Goal: Task Accomplishment & Management: Use online tool/utility

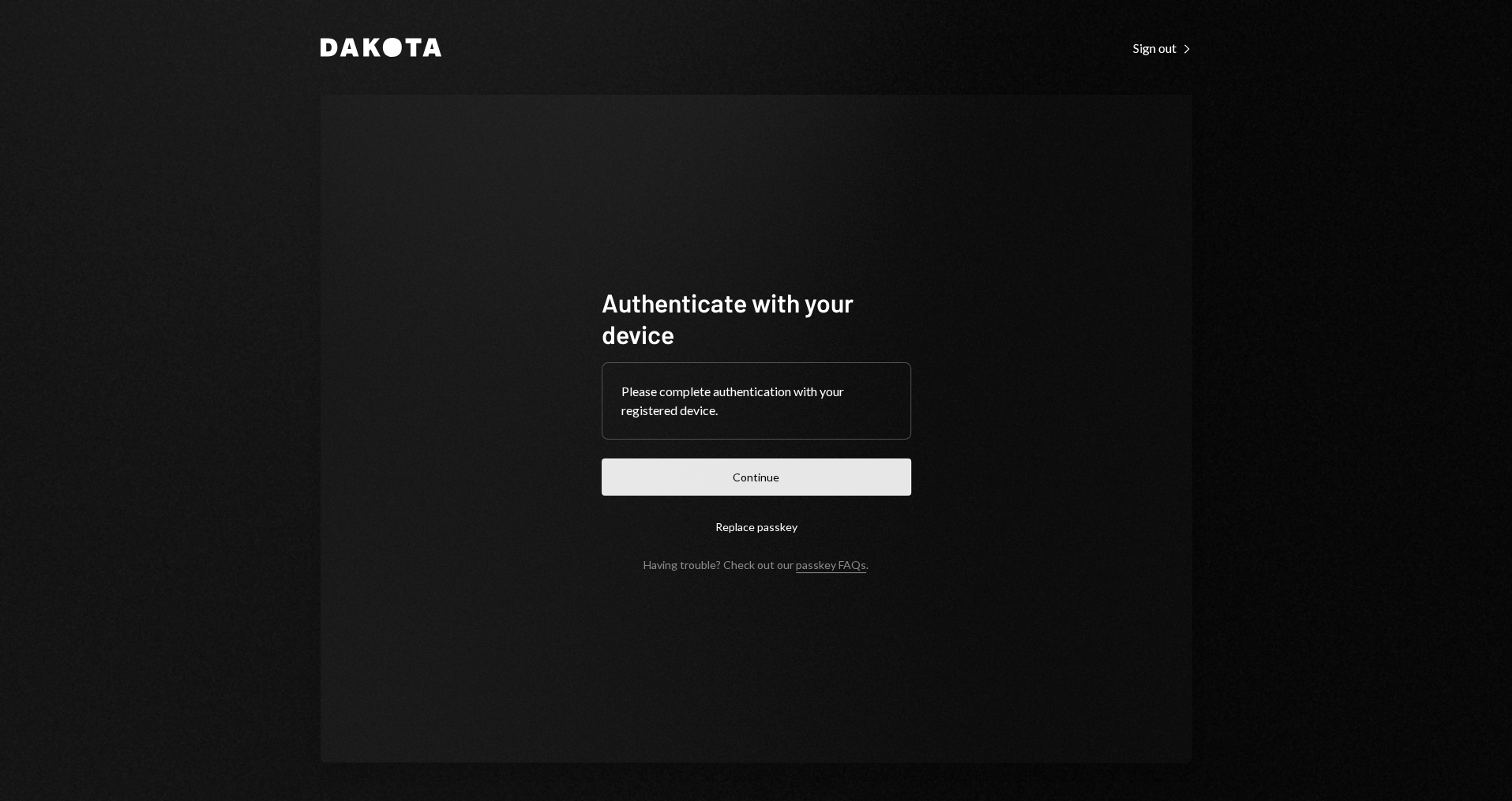
click at [734, 480] on button "Continue" at bounding box center [756, 477] width 310 height 37
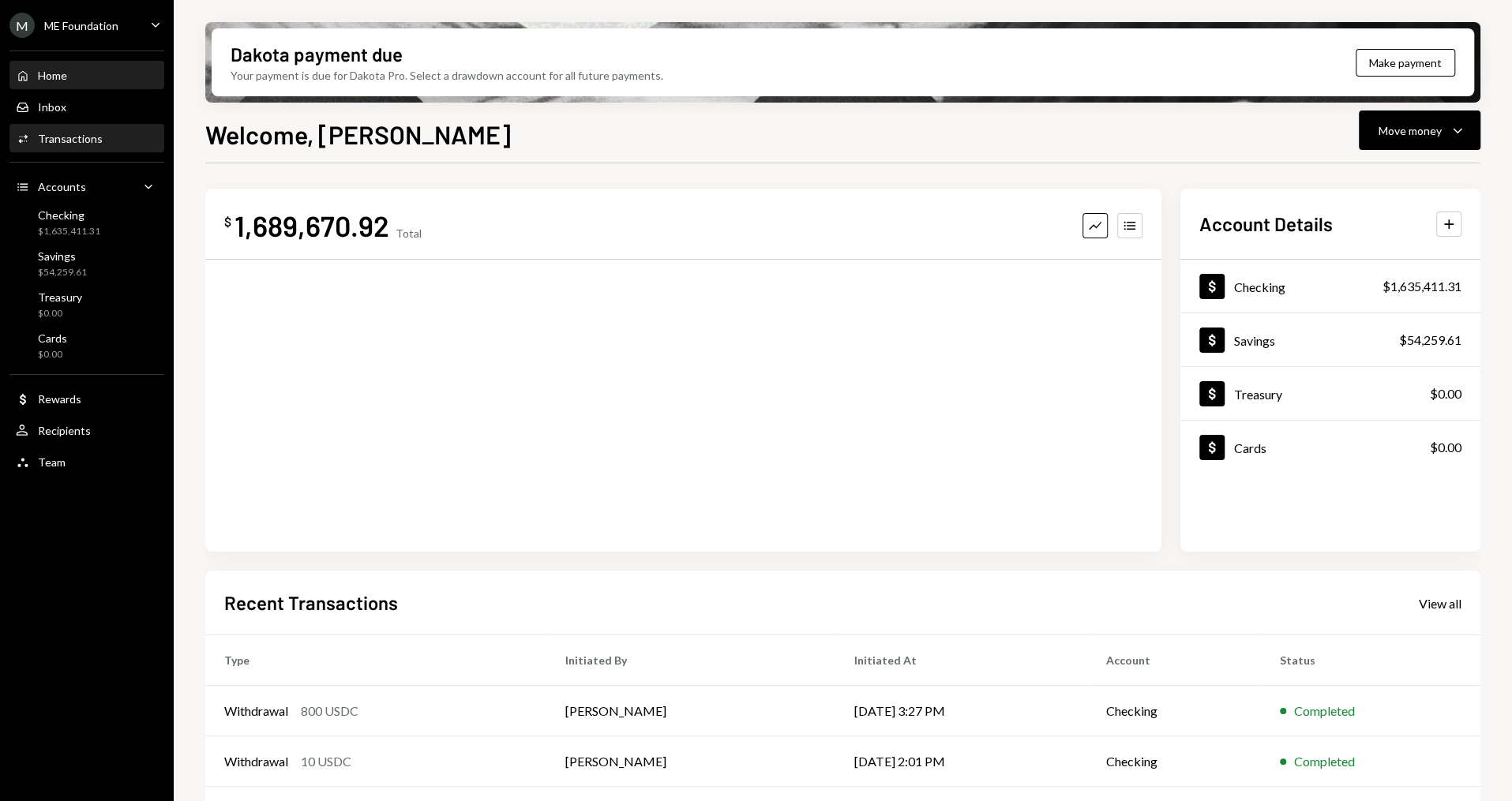
click at [67, 149] on div "Activities Transactions" at bounding box center [86, 139] width 142 height 27
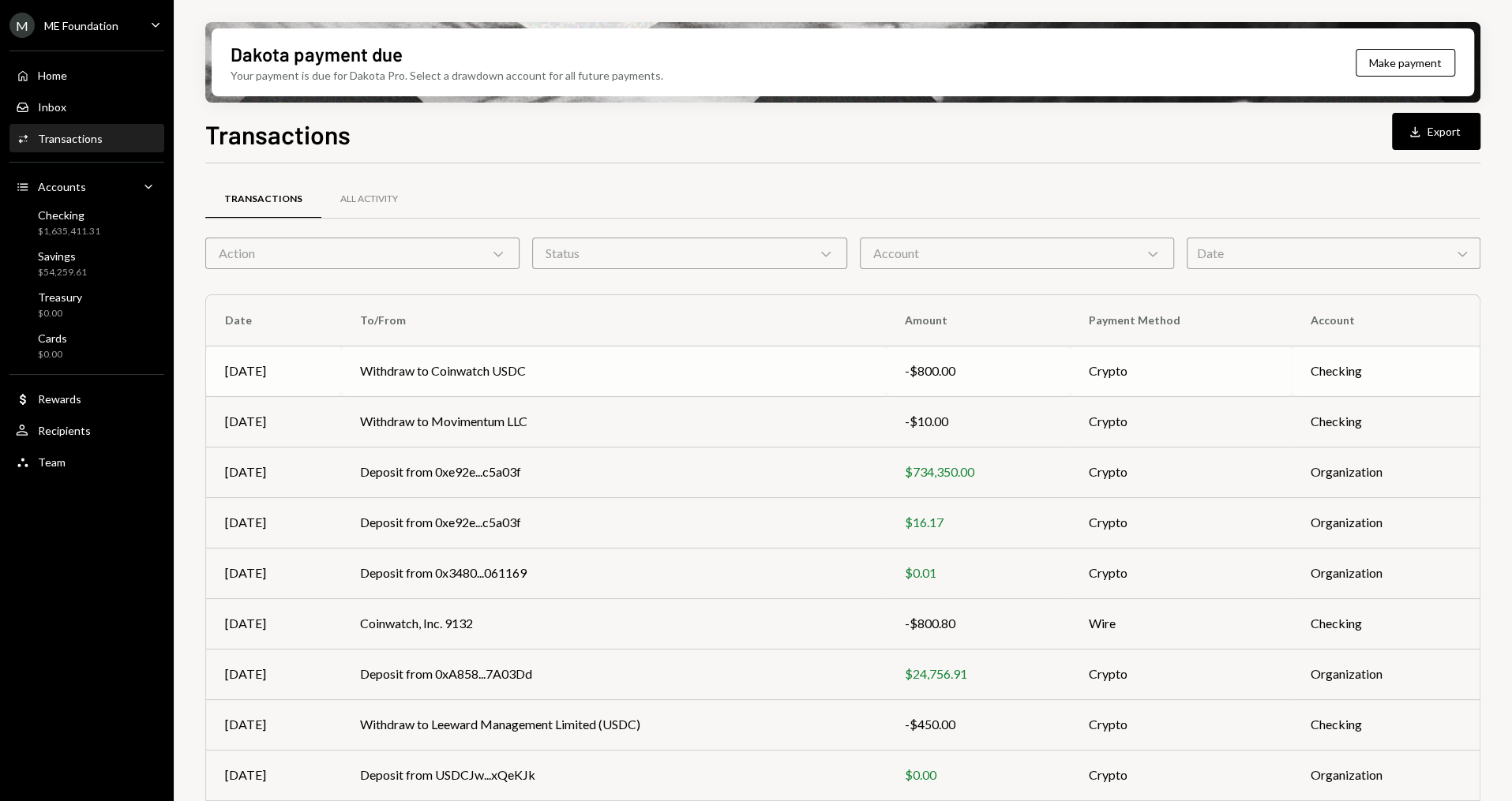
click at [650, 361] on td "Withdraw to Coinwatch USDC" at bounding box center [613, 371] width 545 height 51
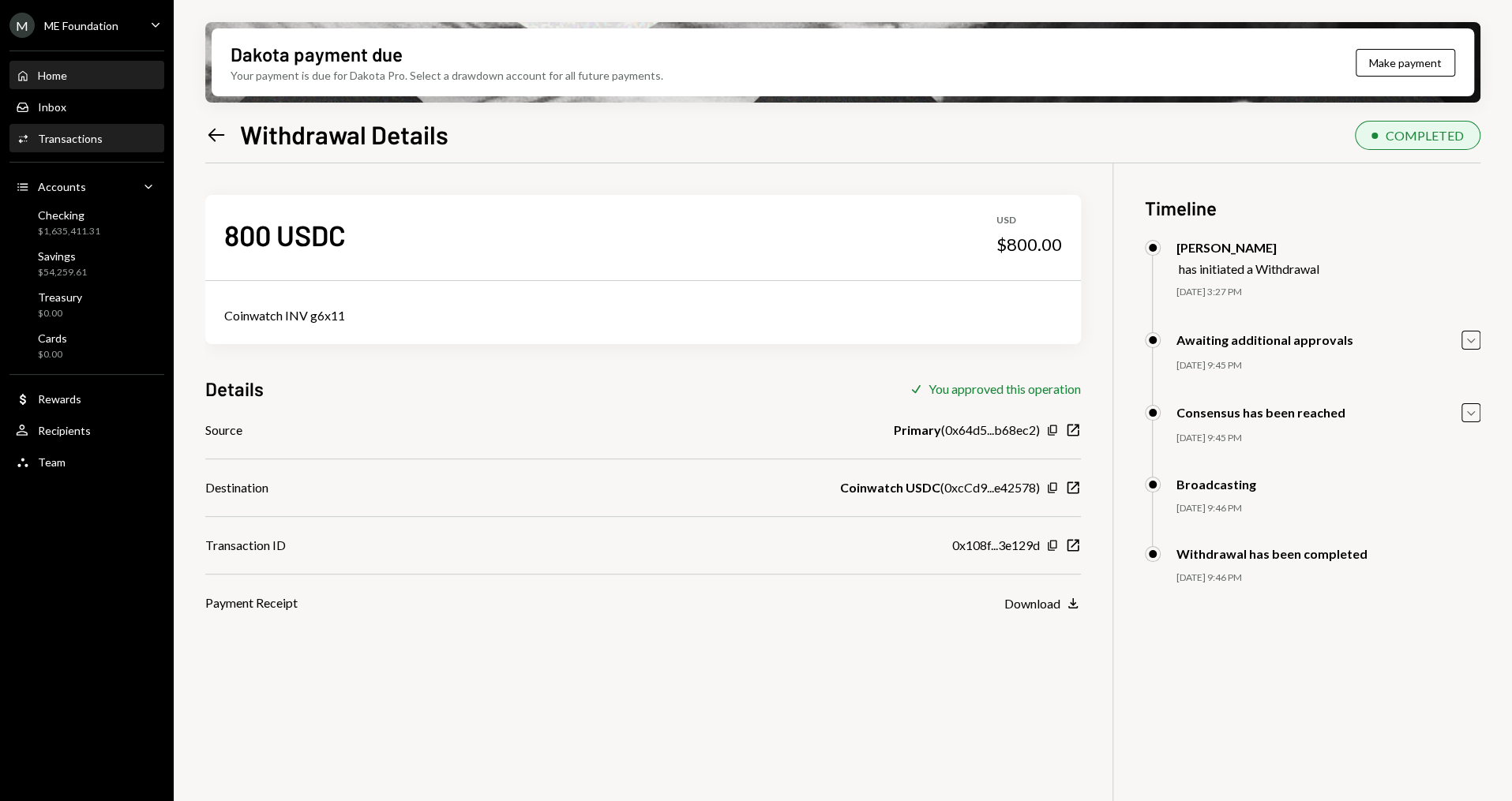
click at [89, 82] on div "Home Home" at bounding box center [86, 76] width 142 height 27
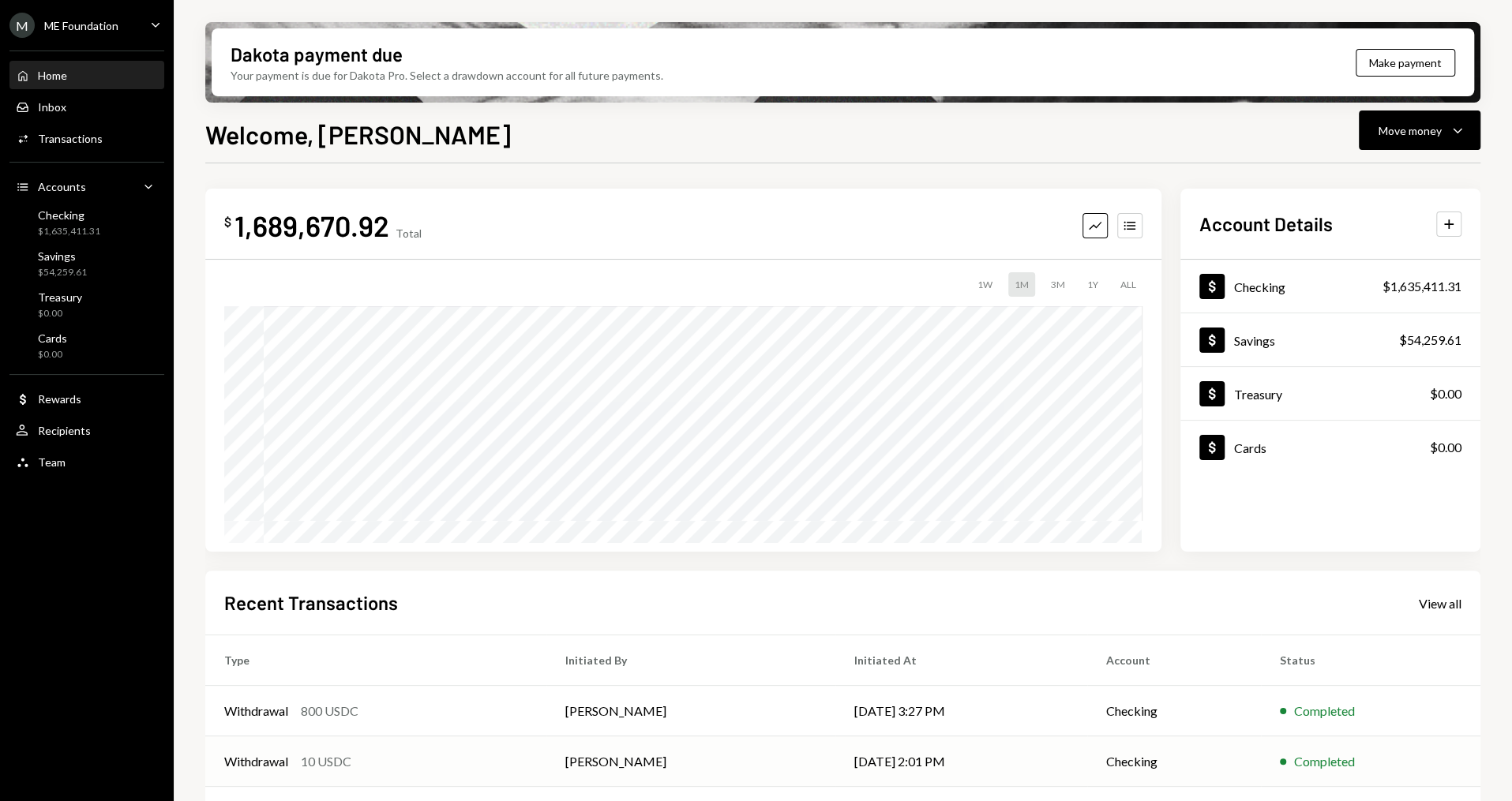
click at [408, 756] on div "Withdrawal 10 USDC" at bounding box center [376, 761] width 303 height 19
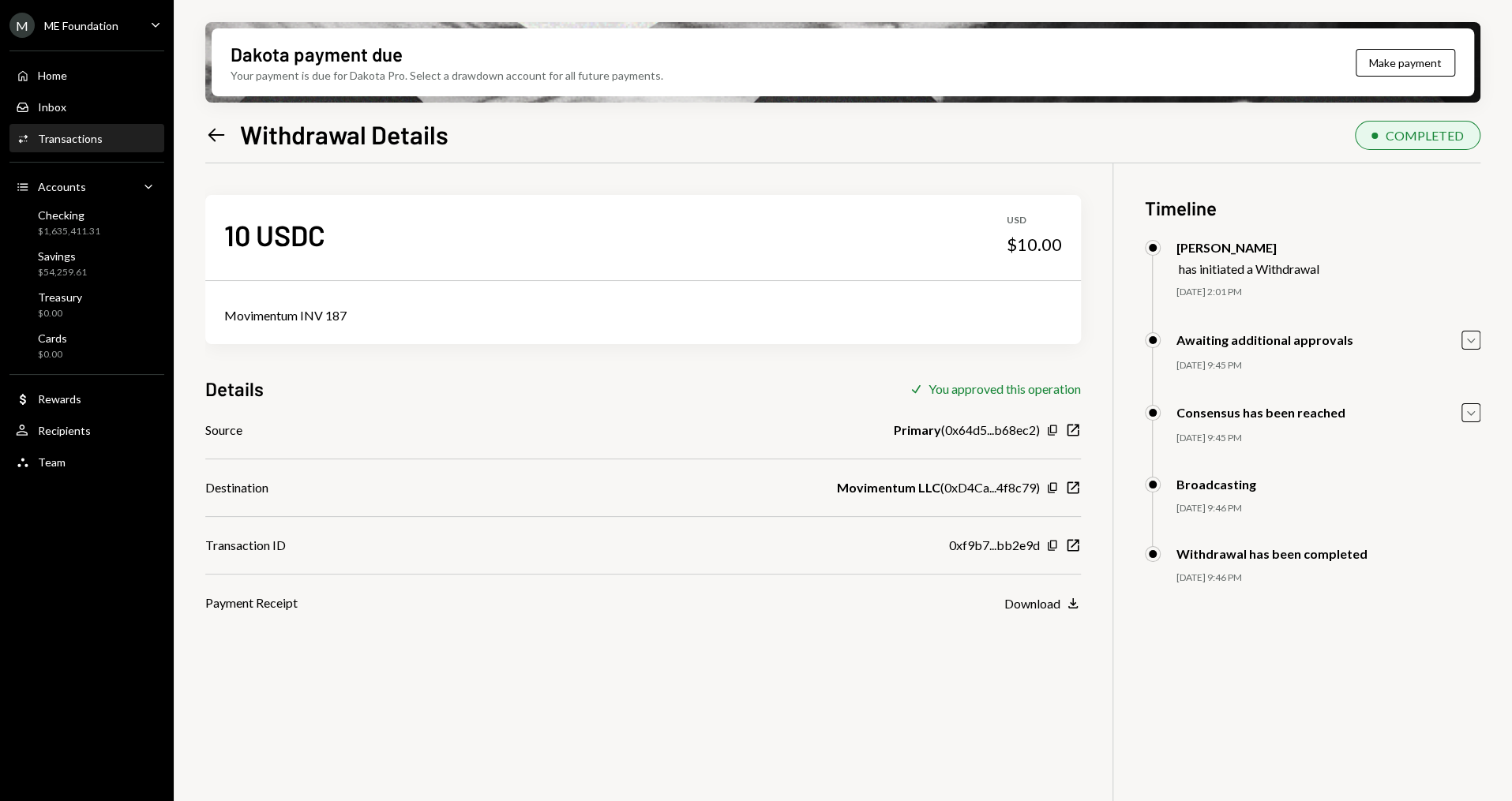
click at [317, 311] on div "Movimentum INV 187" at bounding box center [643, 315] width 838 height 19
copy div "Movimentum INV 187"
click at [88, 70] on div "Home Home" at bounding box center [86, 76] width 142 height 15
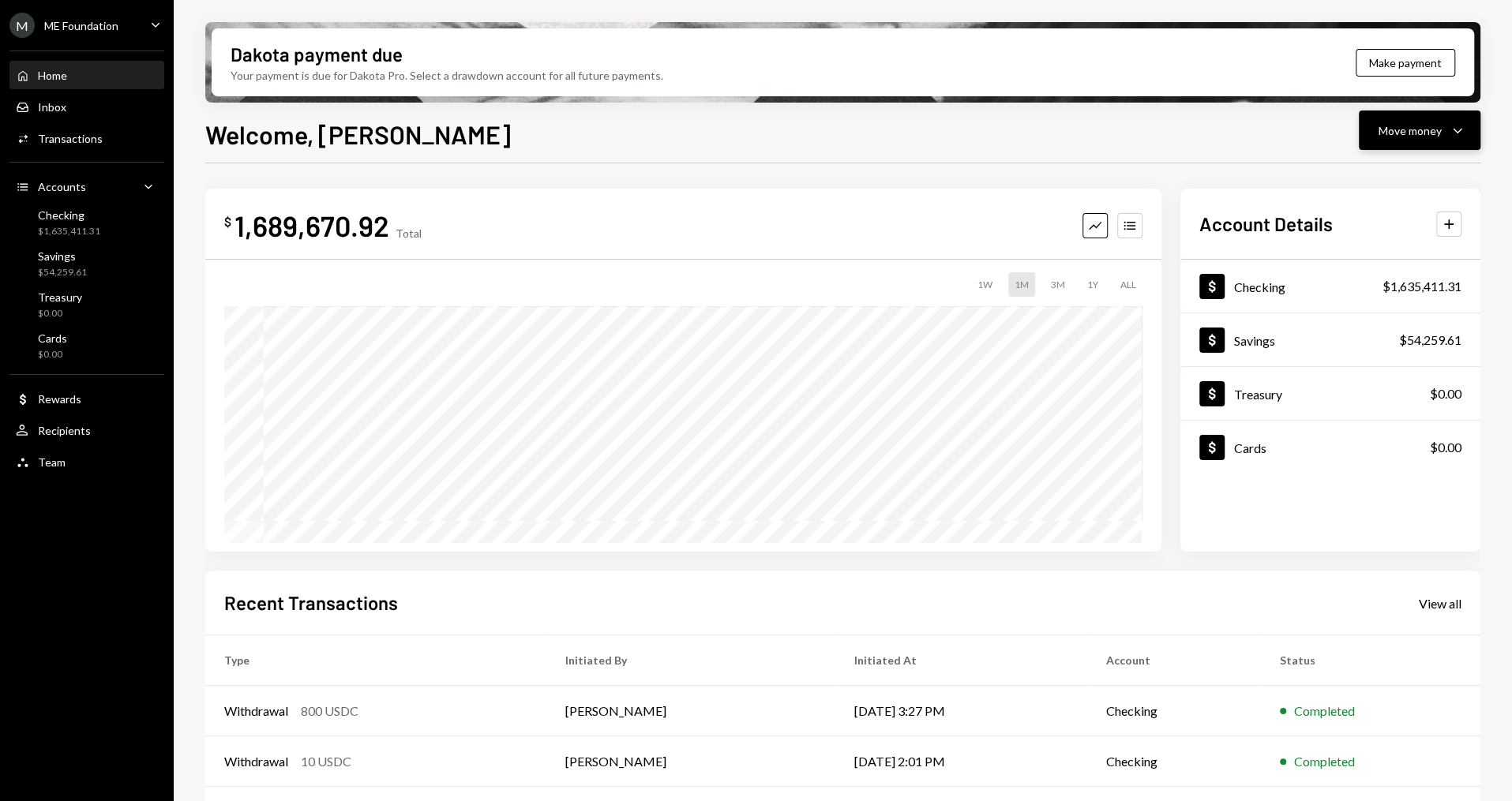
click at [1471, 124] on button "Move money Caret Down" at bounding box center [1420, 130] width 122 height 39
click at [1376, 182] on div "Send" at bounding box center [1407, 178] width 115 height 16
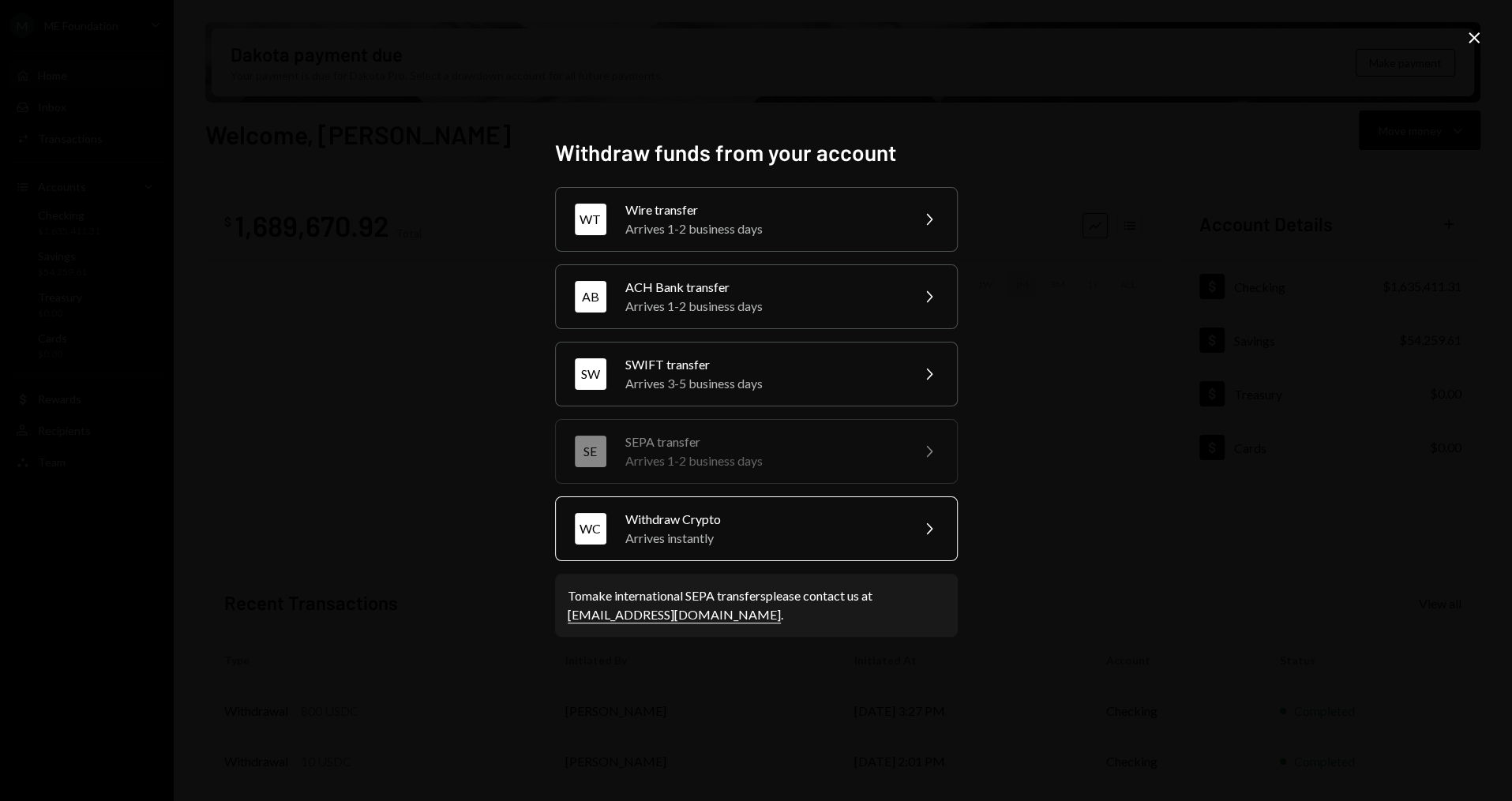
click at [761, 531] on div "Arrives instantly" at bounding box center [762, 538] width 274 height 19
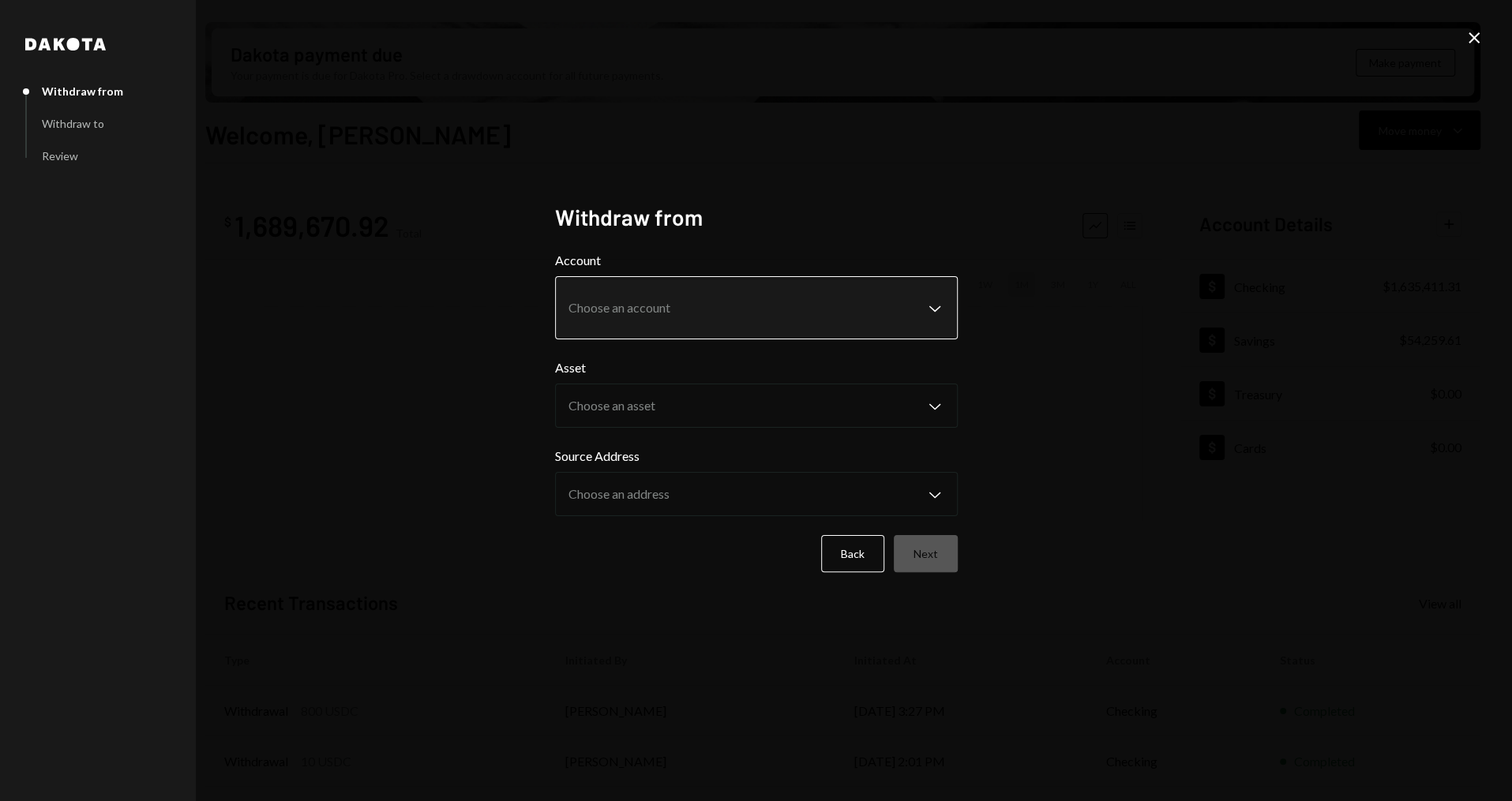
click at [671, 323] on body "M ME Foundation Caret Down Home Home Inbox Inbox Activities Transactions Accoun…" at bounding box center [756, 400] width 1512 height 801
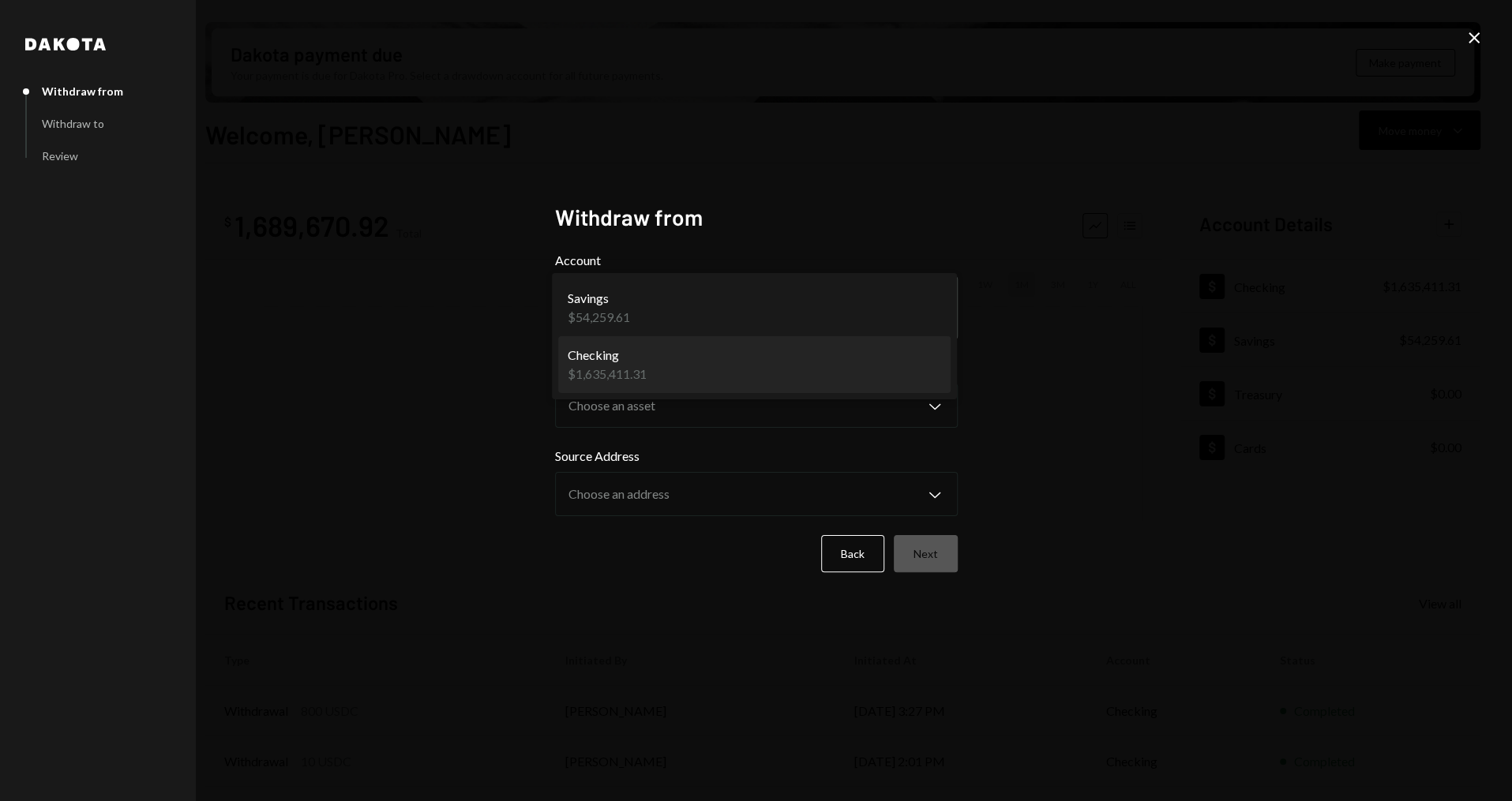
select select "**********"
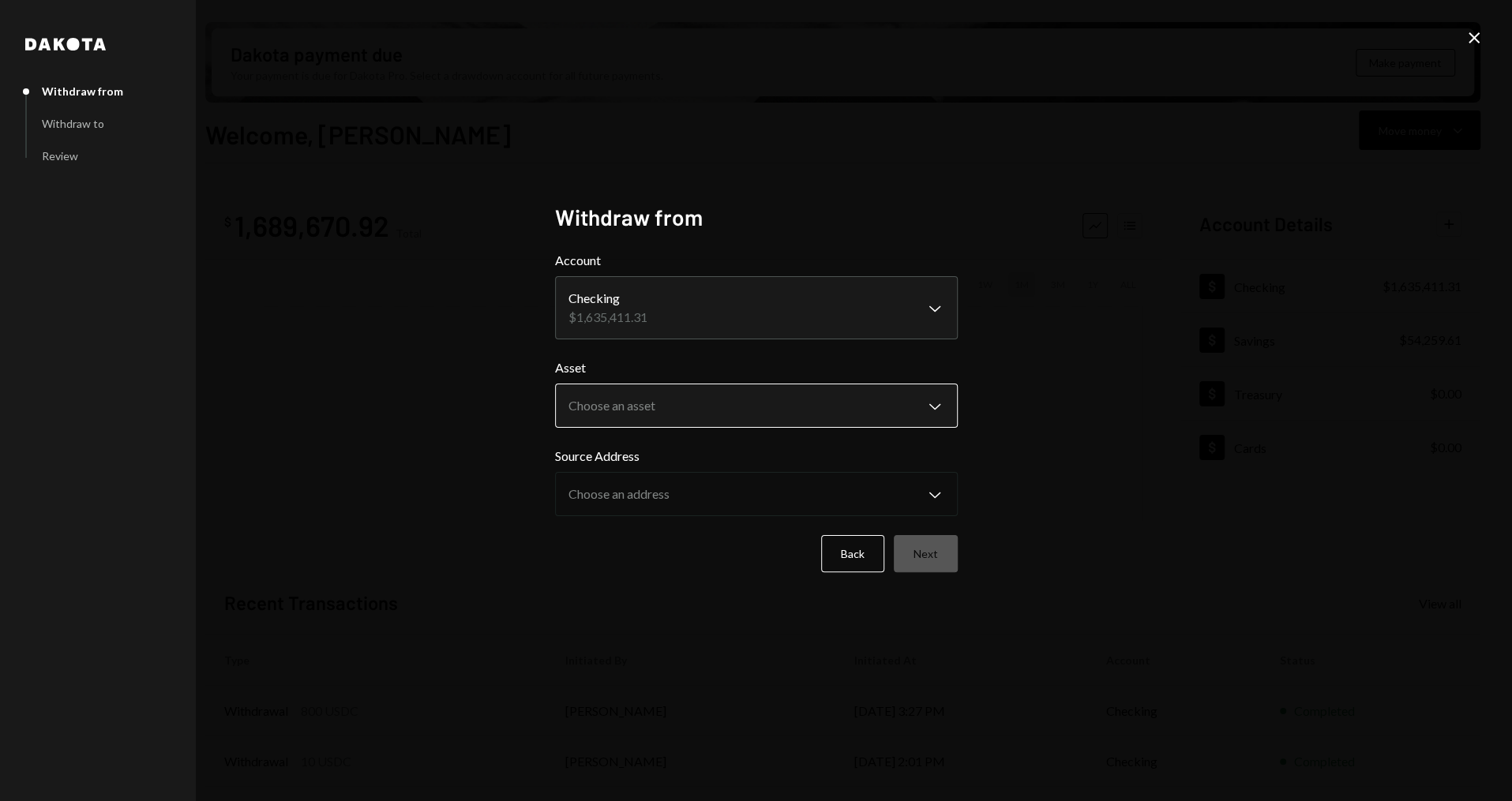
click at [652, 400] on body "M ME Foundation Caret Down Home Home Inbox Inbox Activities Transactions Accoun…" at bounding box center [756, 400] width 1512 height 801
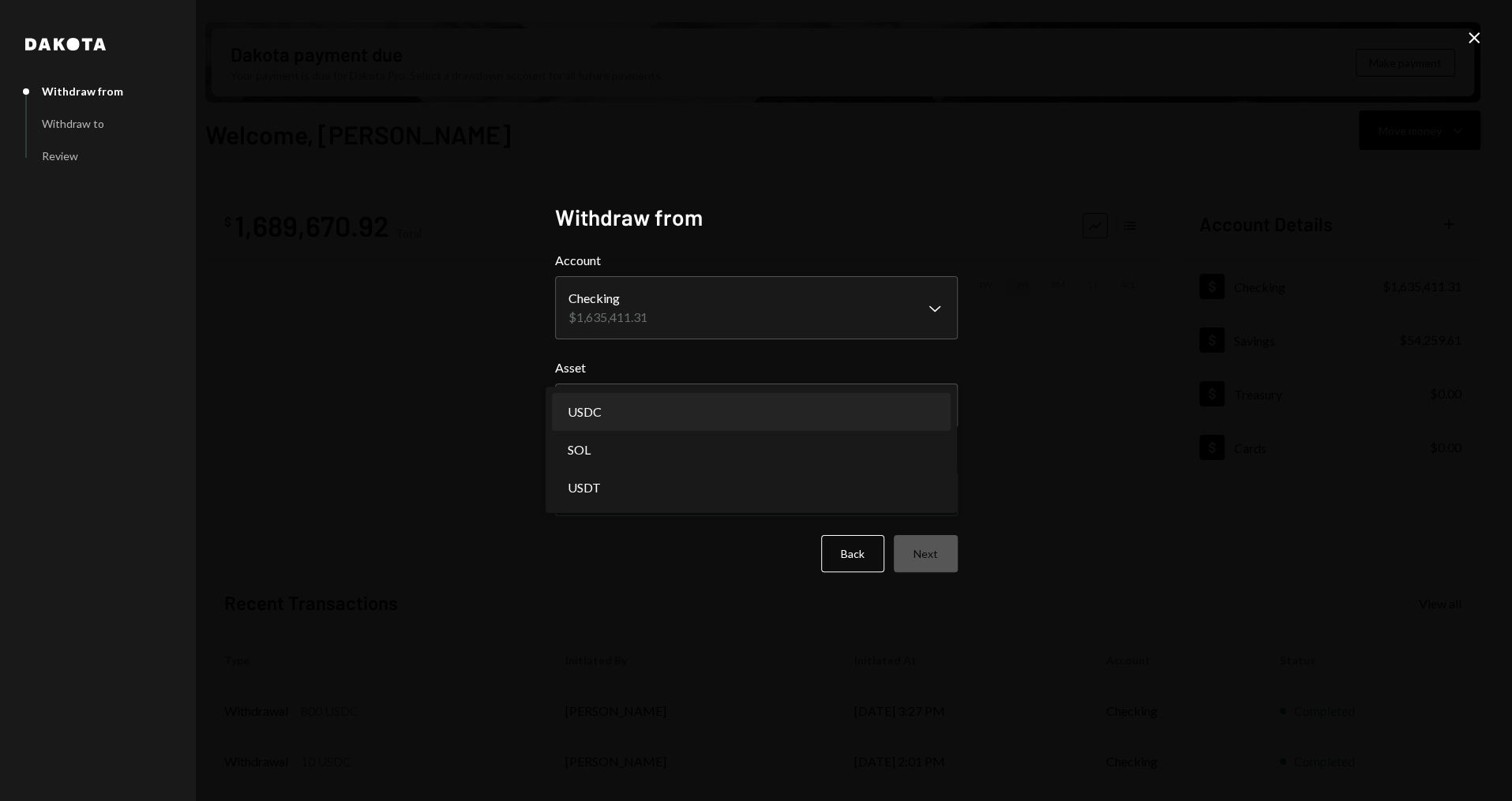
select select "****"
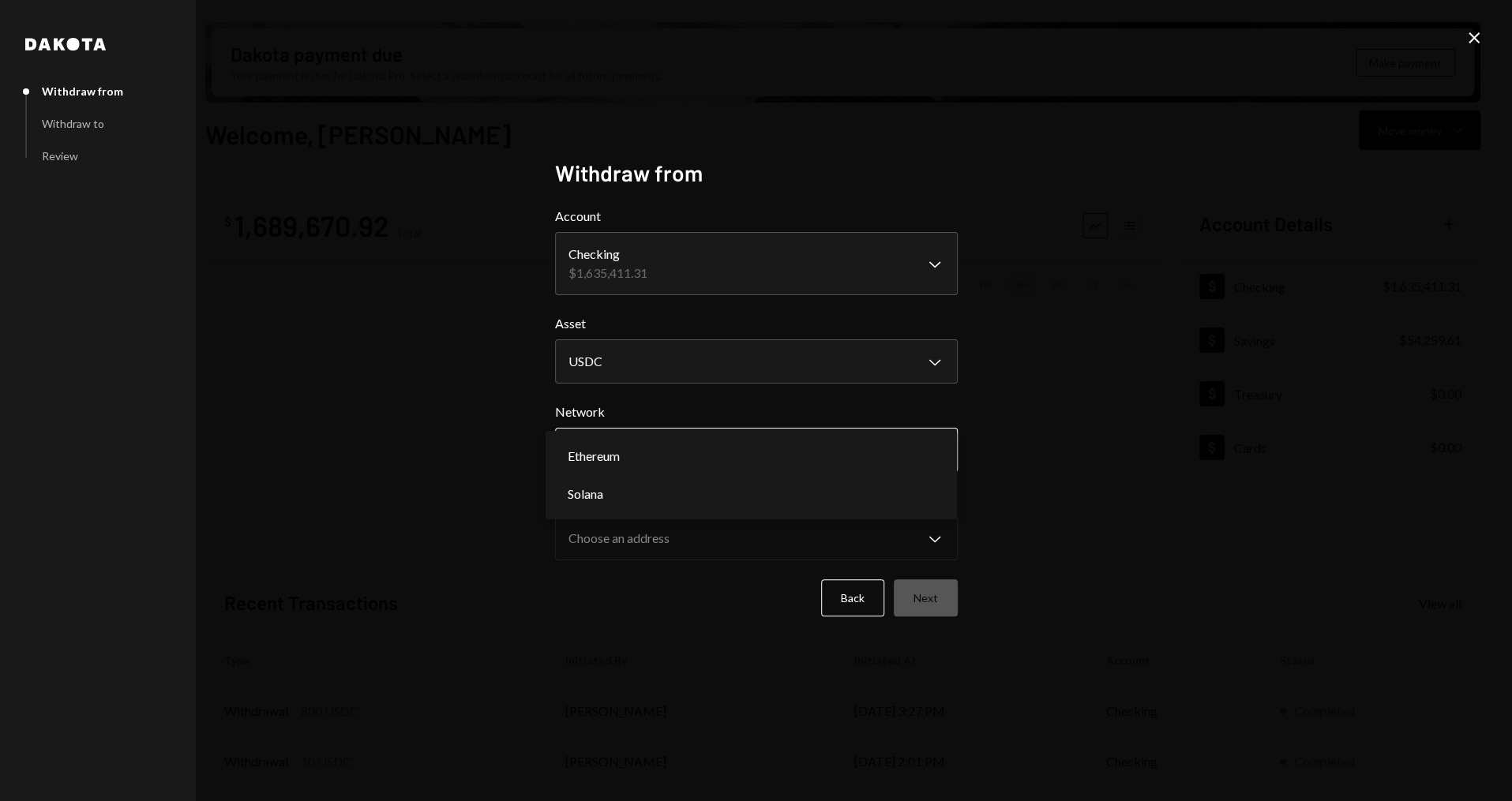
click at [642, 457] on body "M ME Foundation Caret Down Home Home Inbox Inbox Activities Transactions Accoun…" at bounding box center [756, 400] width 1512 height 801
select select "**********"
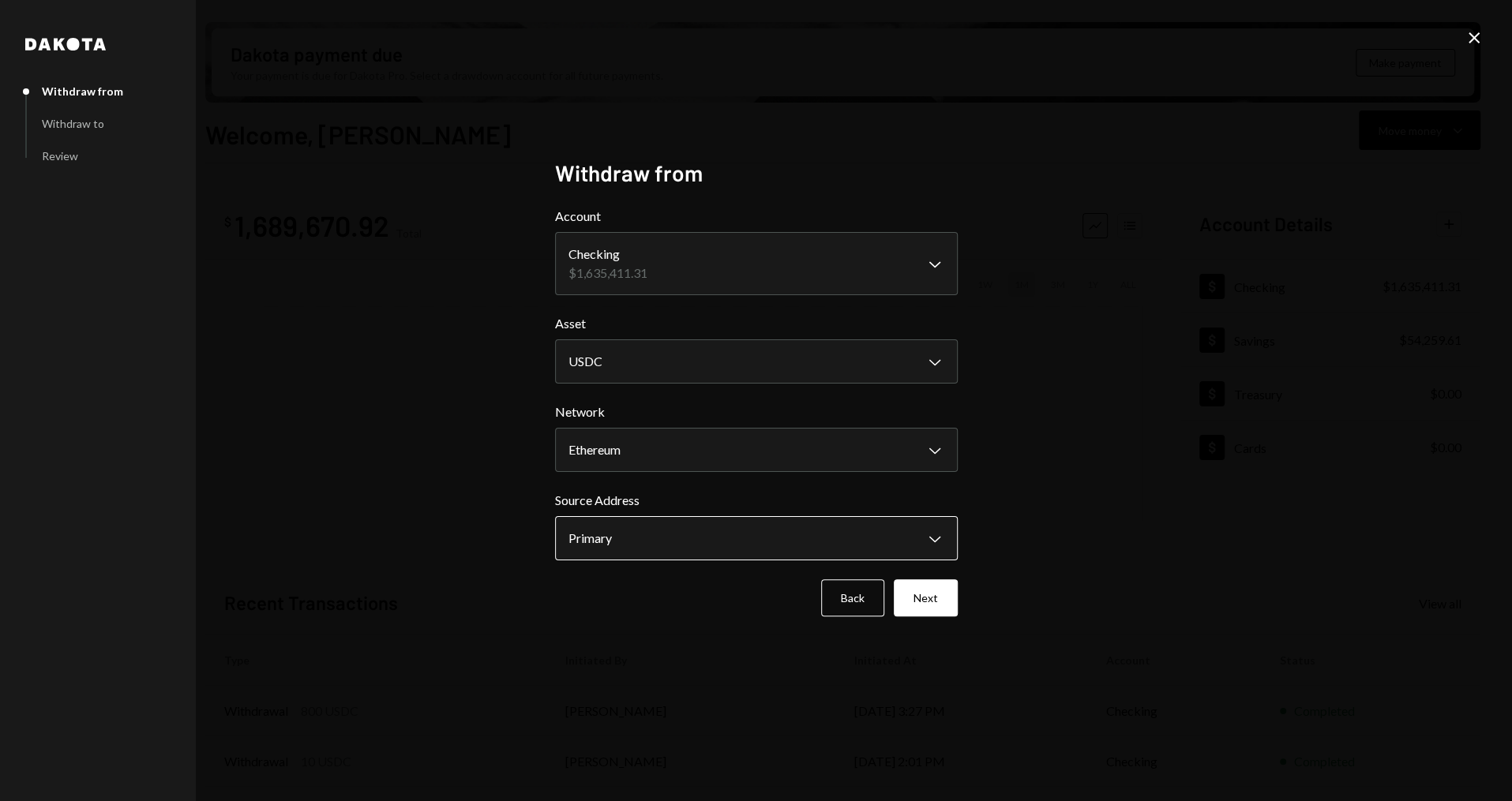
click at [641, 517] on button "Primary Chevron Down" at bounding box center [756, 538] width 403 height 44
click at [923, 593] on button "Next" at bounding box center [926, 598] width 64 height 37
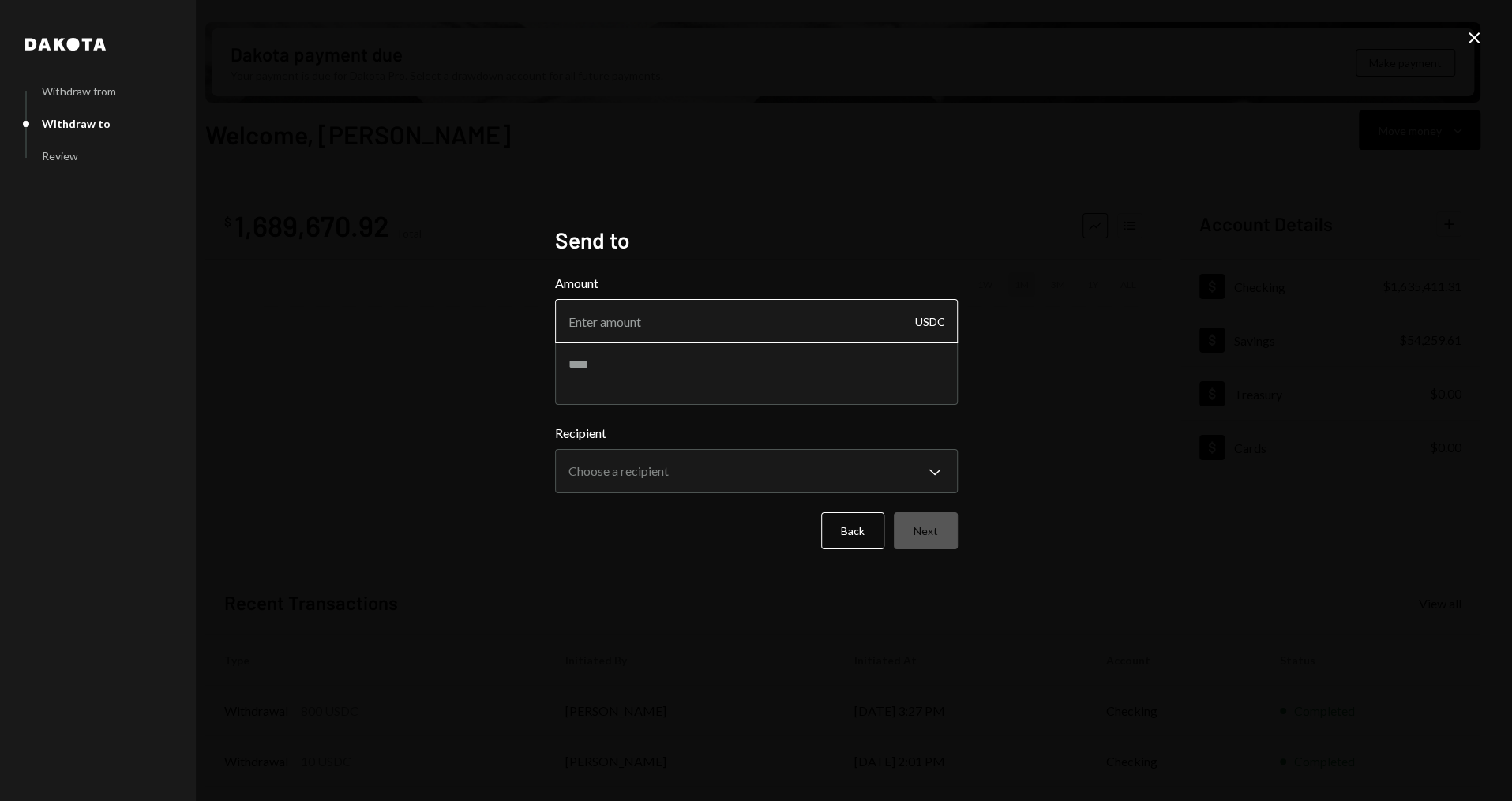
click at [583, 329] on input "Amount" at bounding box center [756, 321] width 403 height 44
type input "11990"
paste textarea "**********"
type textarea "**********"
click at [613, 464] on body "M ME Foundation Caret Down Home Home Inbox Inbox Activities Transactions Accoun…" at bounding box center [756, 400] width 1512 height 801
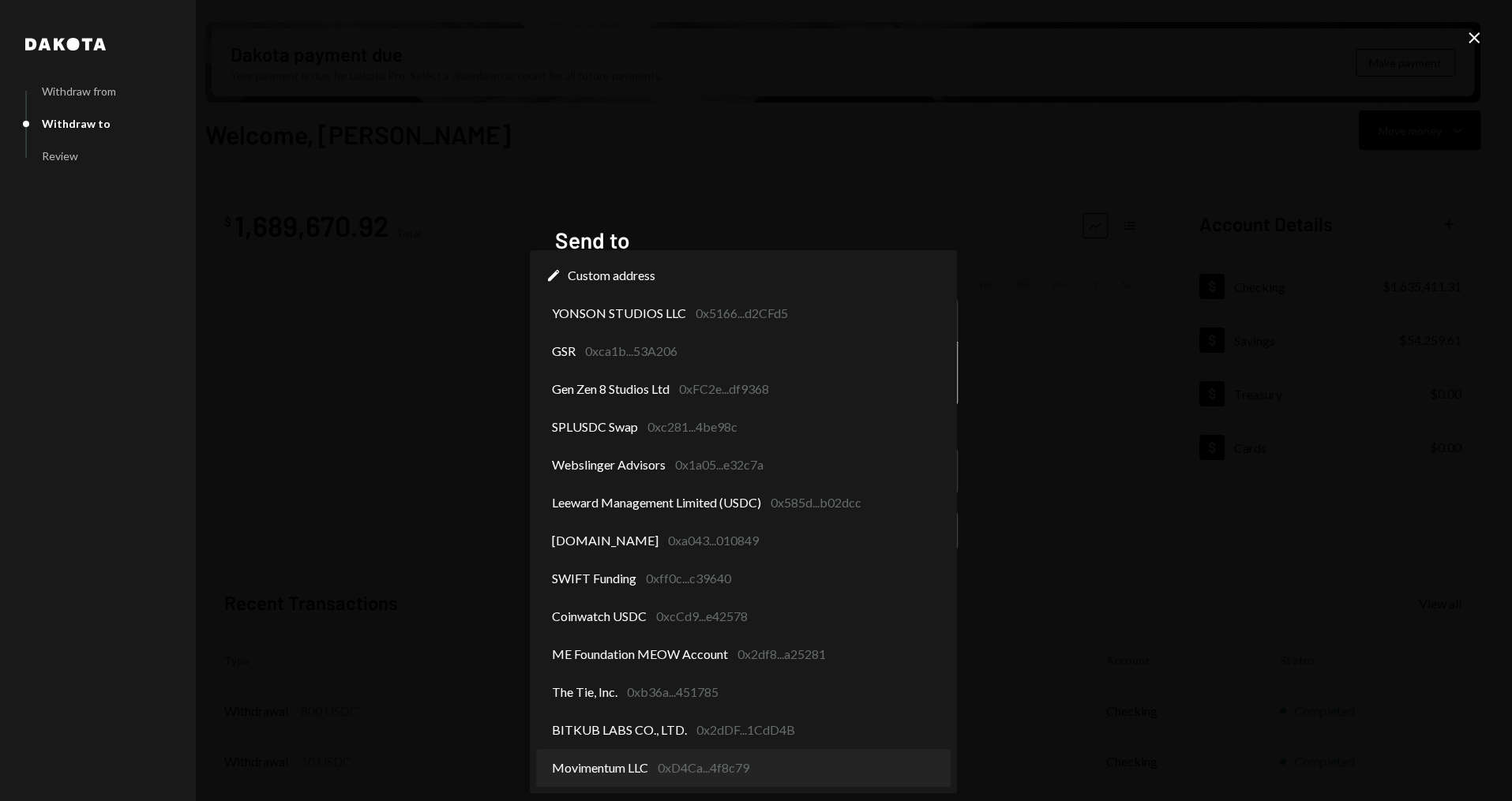
select select "**********"
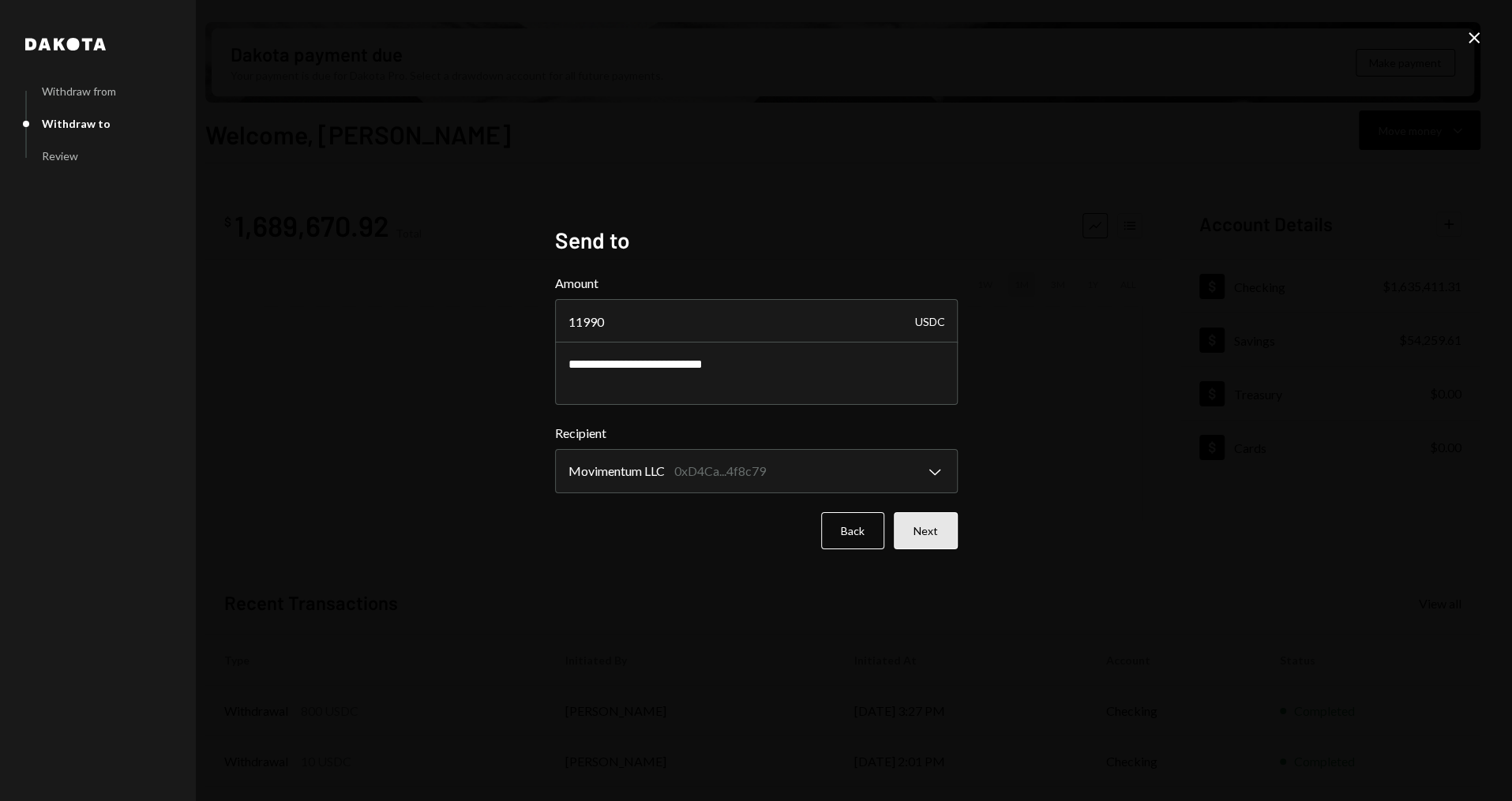
click at [936, 525] on button "Next" at bounding box center [926, 530] width 64 height 37
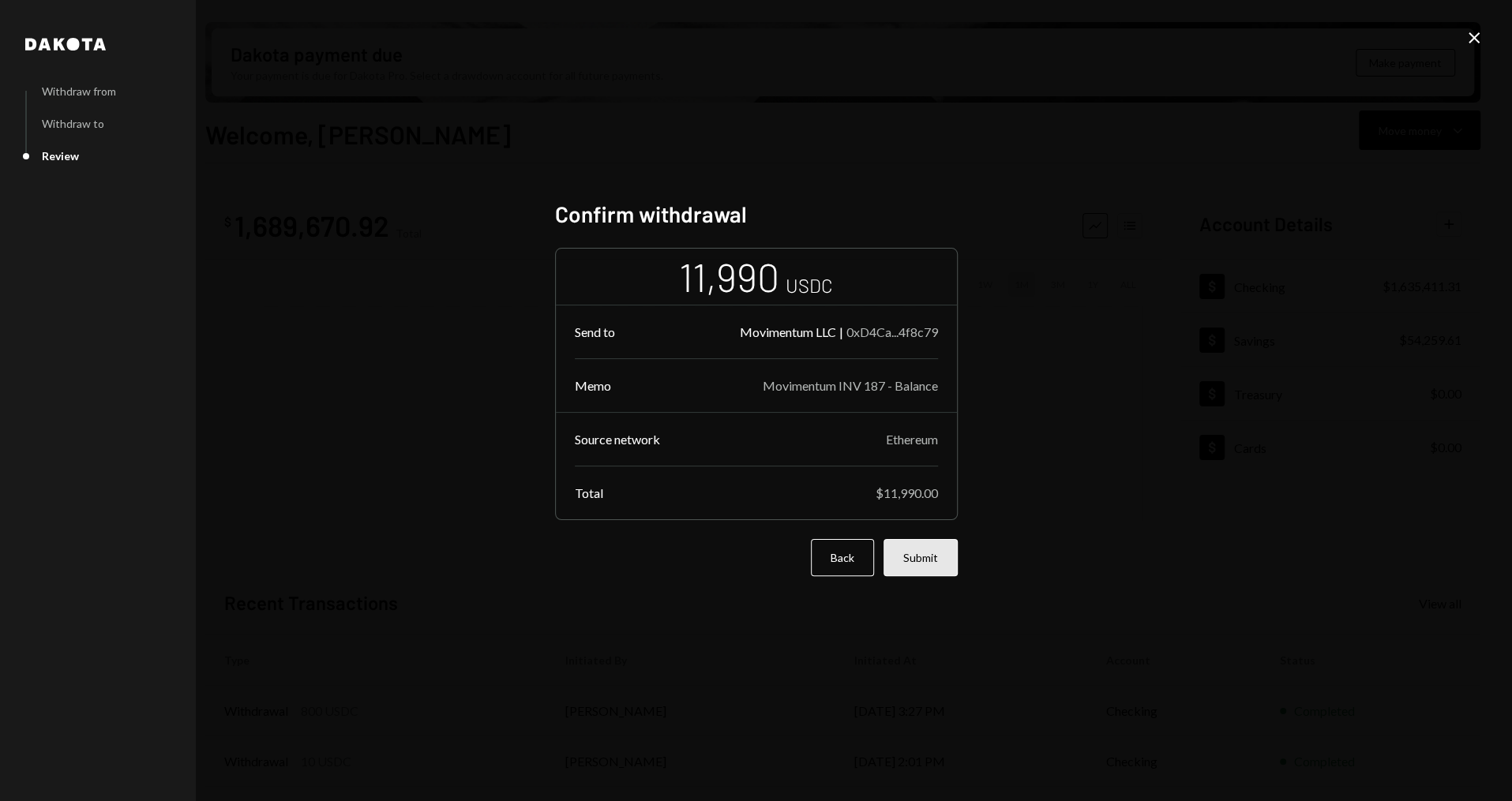
click at [938, 560] on button "Submit" at bounding box center [920, 558] width 75 height 37
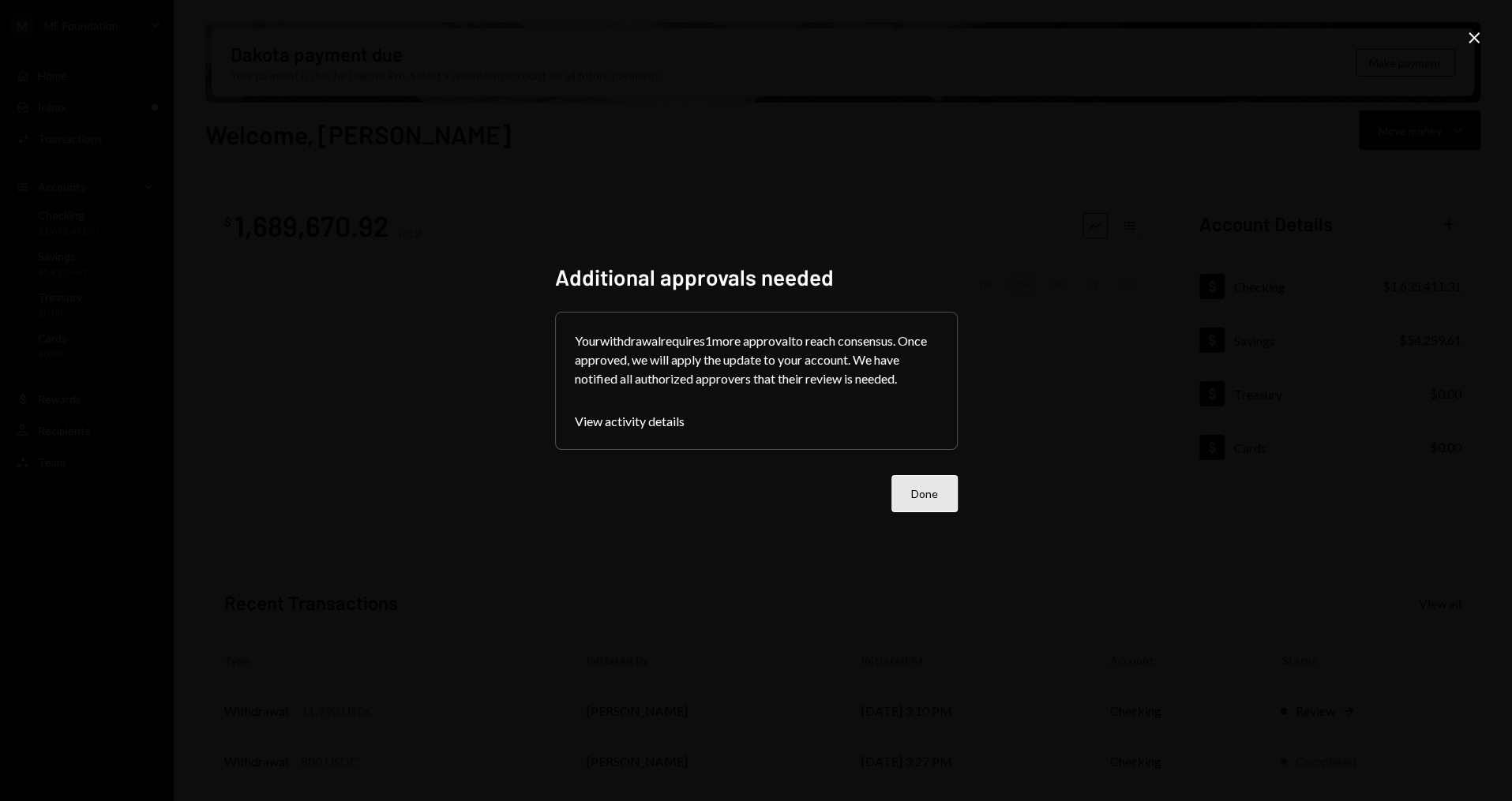
click at [950, 497] on button "Done" at bounding box center [924, 493] width 66 height 37
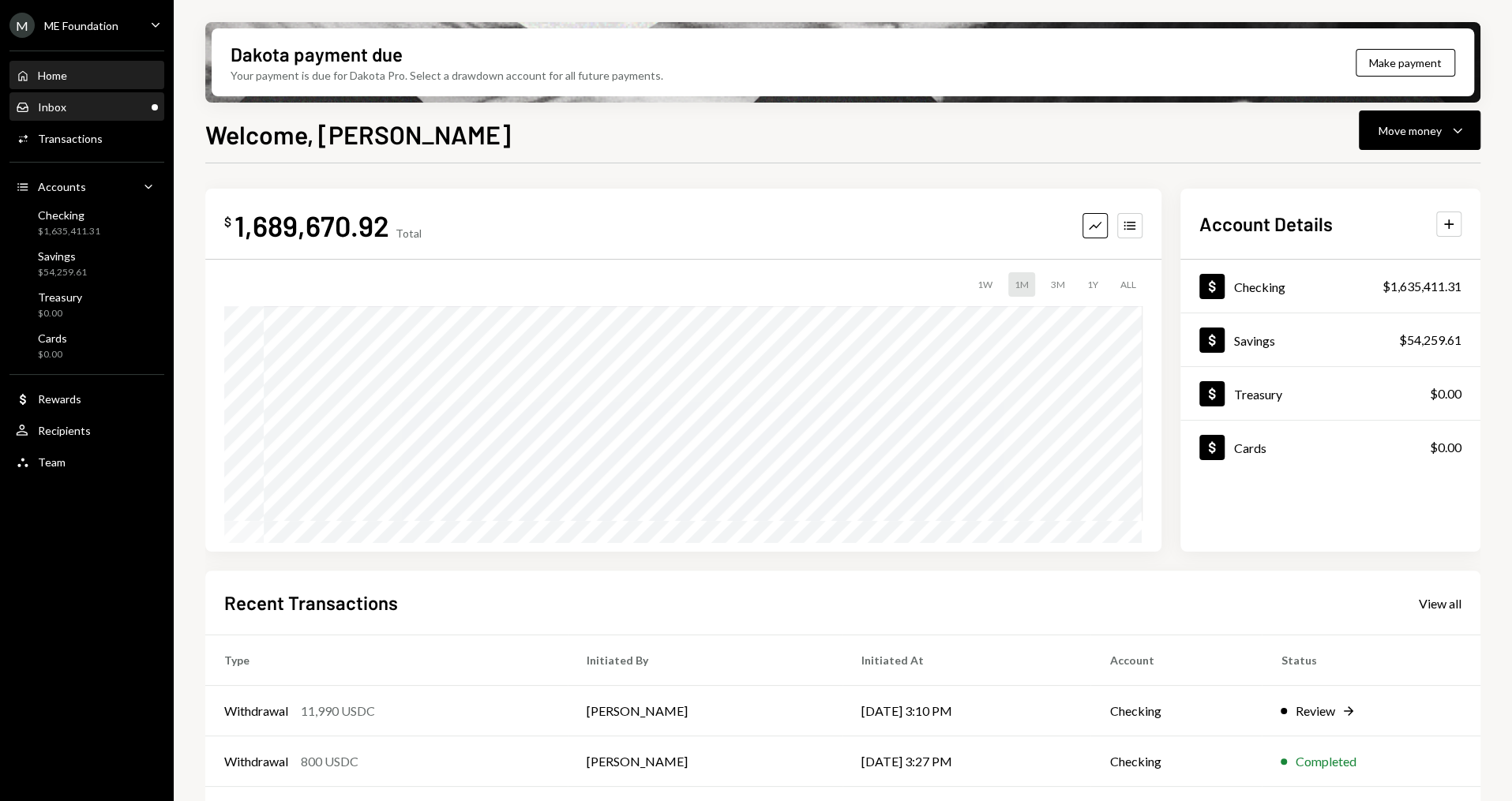
click at [65, 114] on div "Inbox Inbox" at bounding box center [86, 107] width 142 height 27
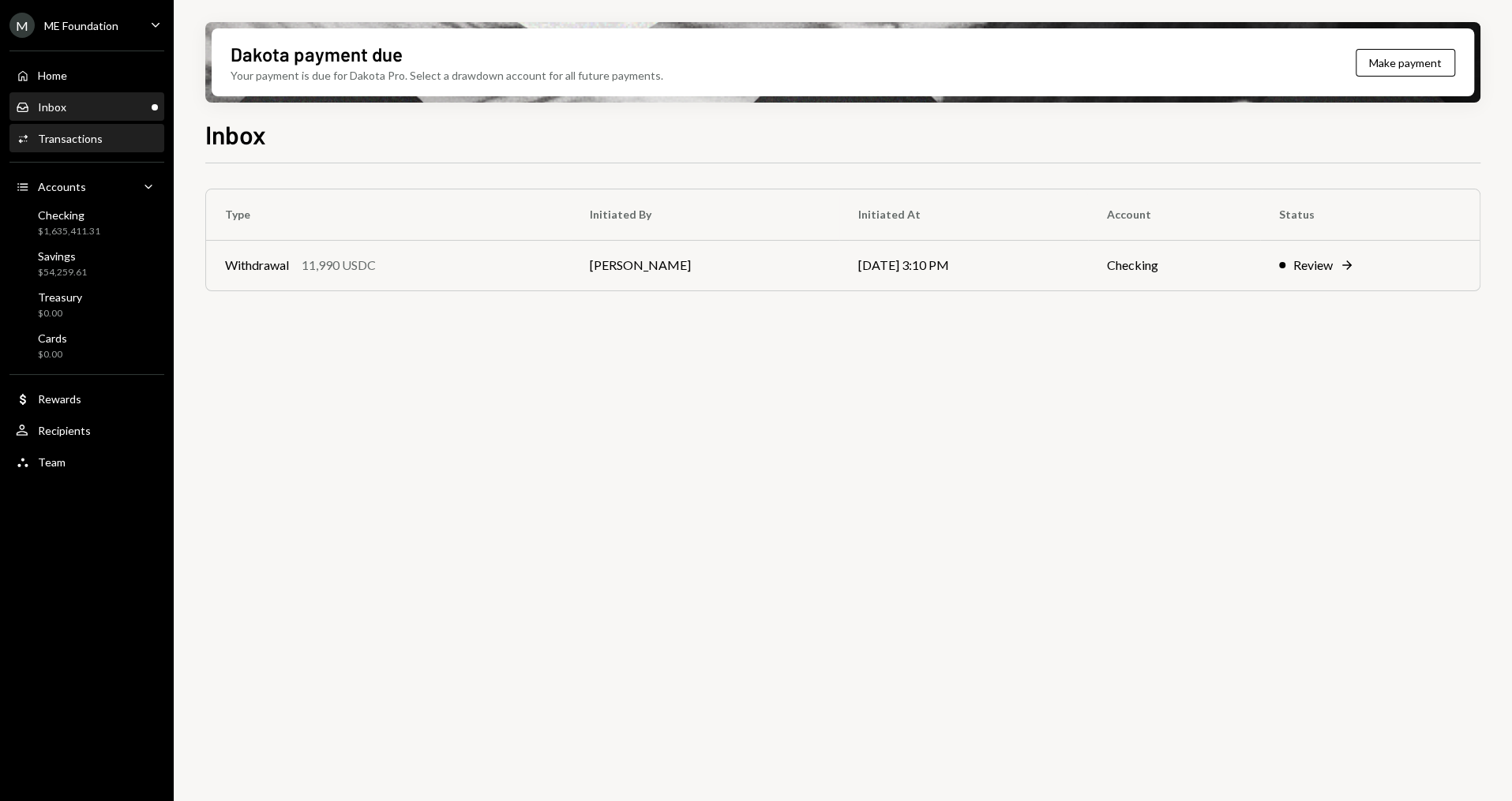
click at [142, 148] on div "Activities Transactions" at bounding box center [86, 139] width 142 height 27
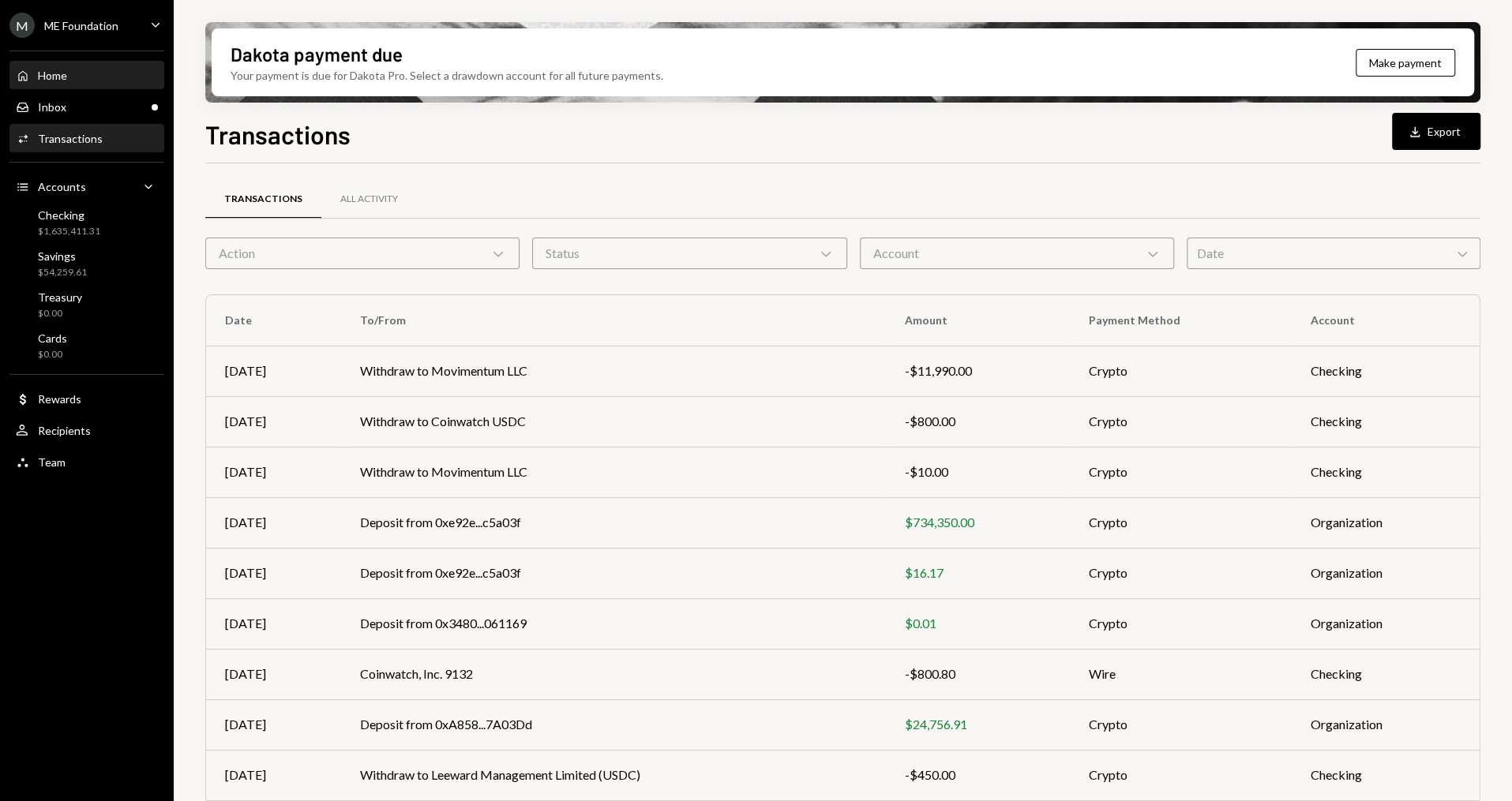
click at [99, 74] on div "Home Home" at bounding box center [86, 76] width 142 height 15
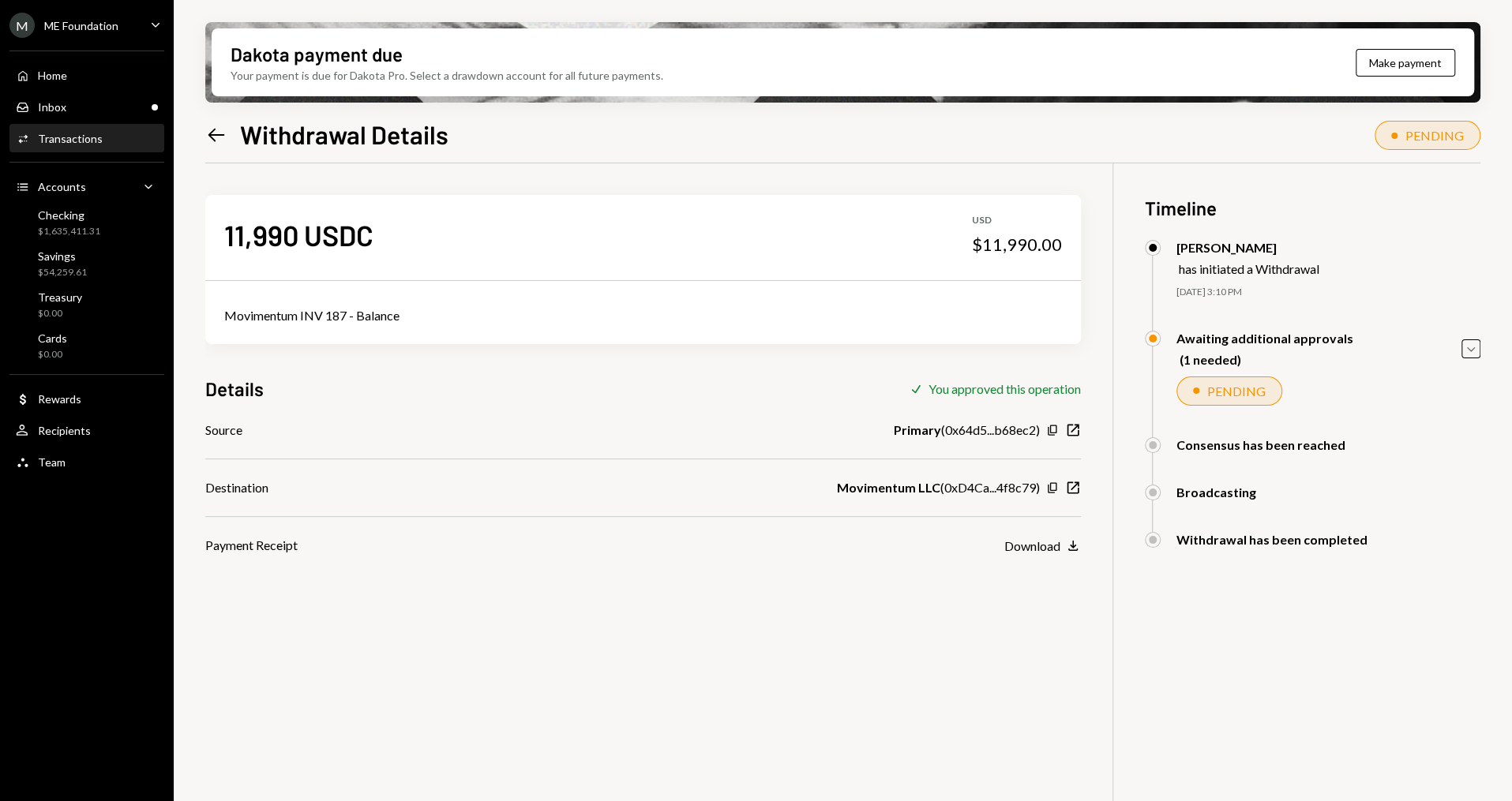
click at [660, 460] on div "Source Primary ( 0x64d5...b68ec2 ) Copy New Window Destination Movimentum LLC (…" at bounding box center [643, 488] width 876 height 134
click at [97, 84] on div "Home Home" at bounding box center [86, 76] width 142 height 27
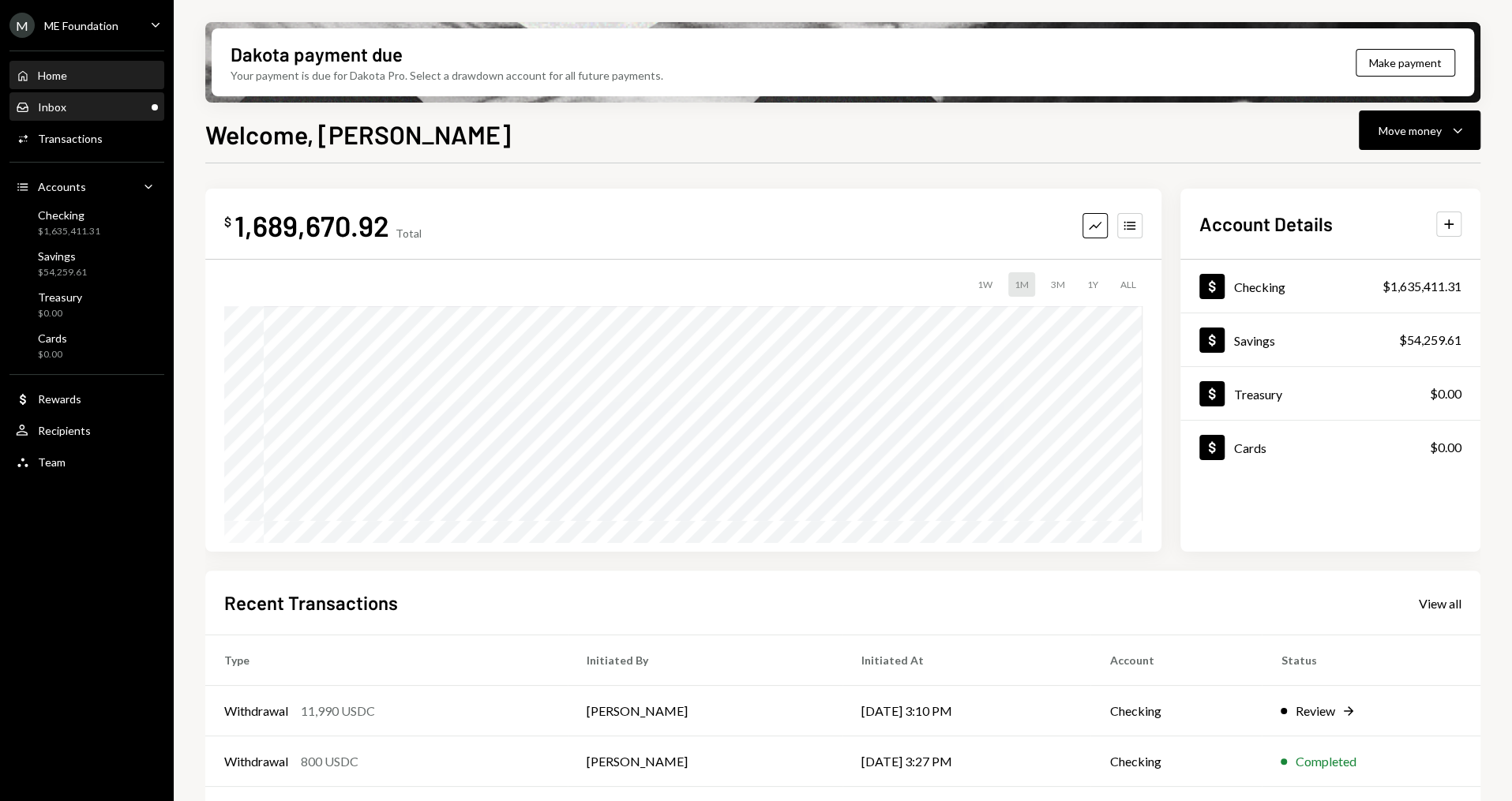
click at [94, 108] on div "Inbox Inbox" at bounding box center [86, 107] width 142 height 15
